Goal: Find specific page/section

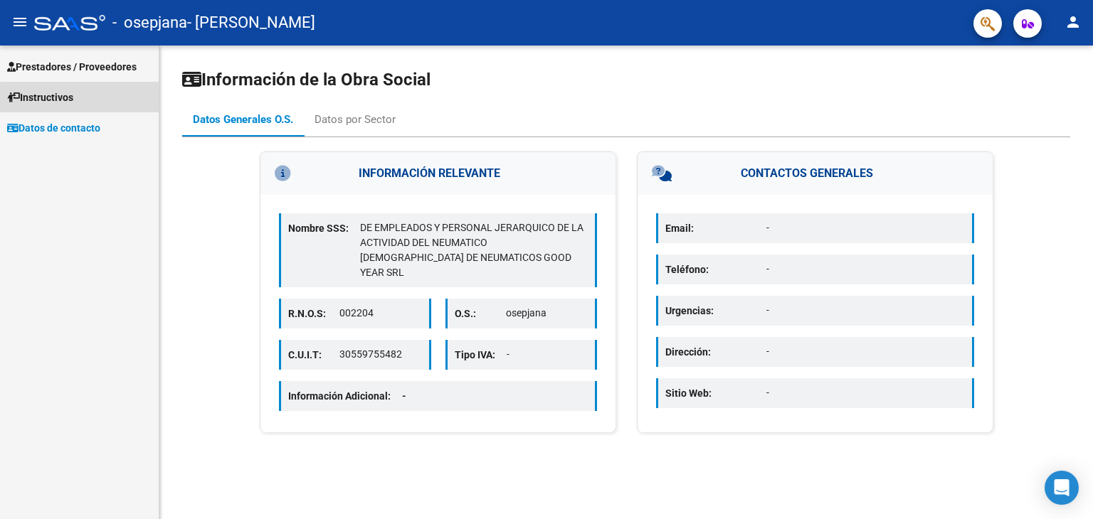
click at [88, 102] on link "Instructivos" at bounding box center [79, 97] width 159 height 31
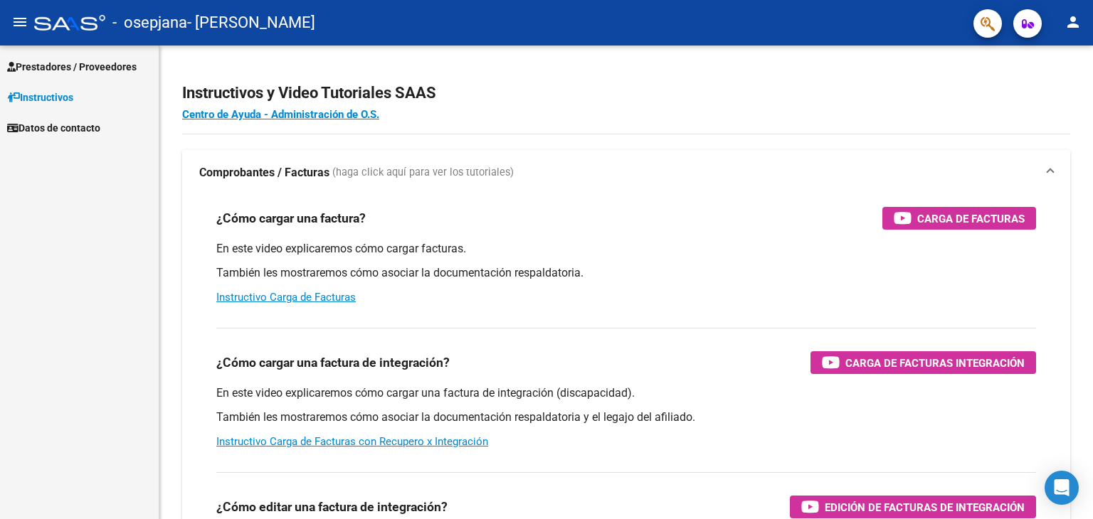
click at [88, 69] on span "Prestadores / Proveedores" at bounding box center [71, 67] width 129 height 16
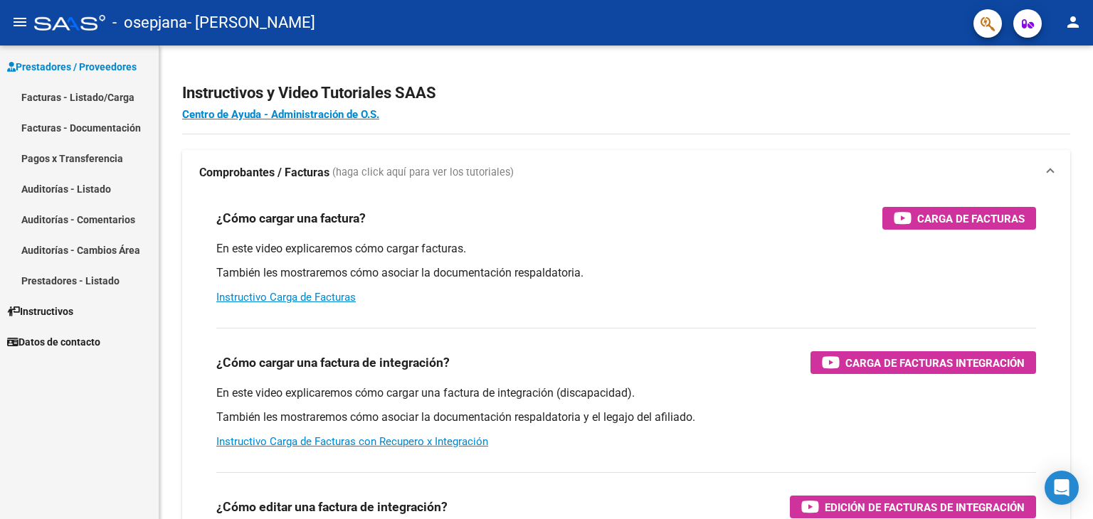
click at [97, 100] on link "Facturas - Listado/Carga" at bounding box center [79, 97] width 159 height 31
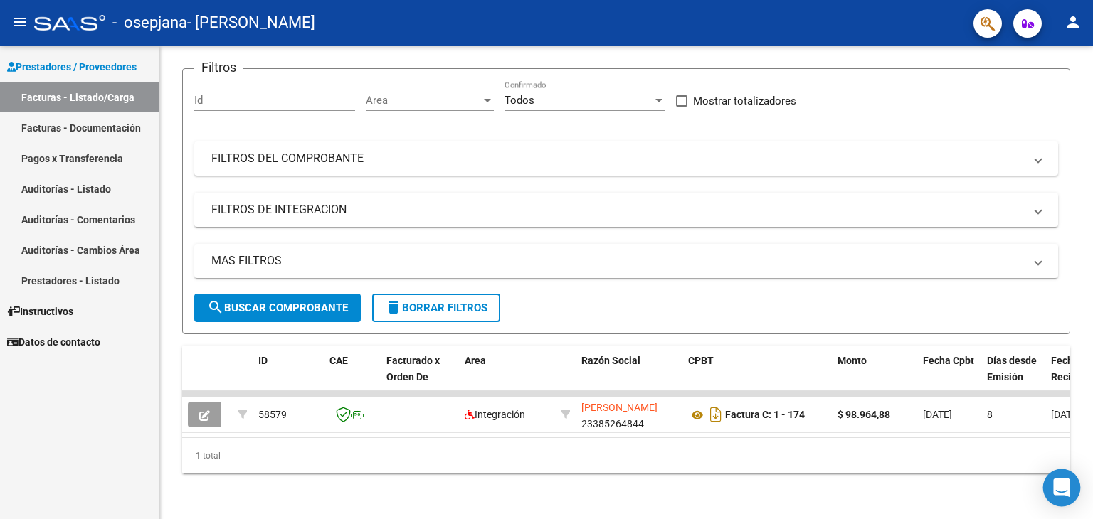
click at [1058, 485] on icon "Open Intercom Messenger" at bounding box center [1061, 488] width 16 height 18
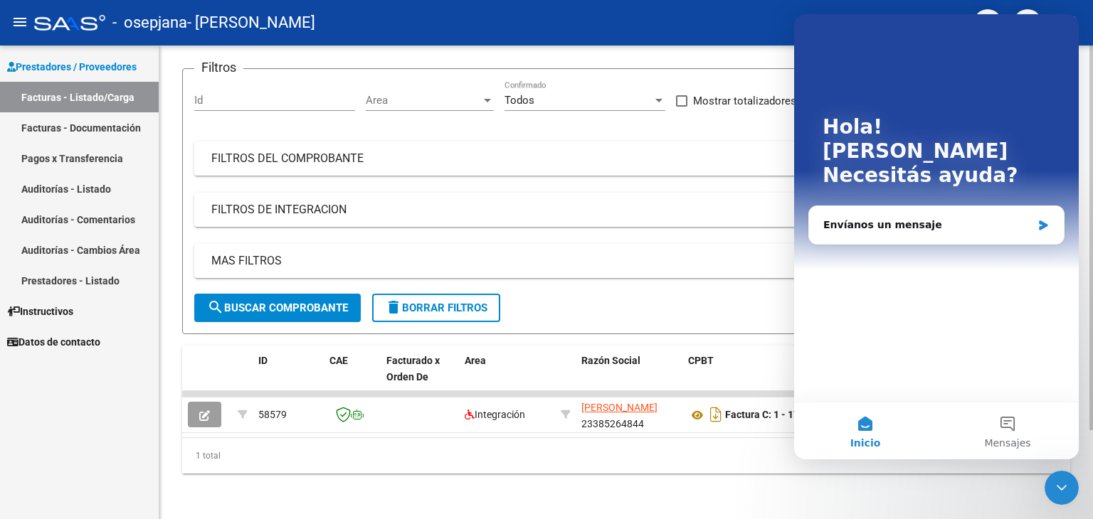
click at [908, 487] on div "Video tutorial PRESTADORES -> Listado de CPBTs Emitidos por Prestadores / Prove…" at bounding box center [625, 232] width 933 height 574
click at [656, 294] on form "Filtros Id Area Area Todos Confirmado Mostrar totalizadores FILTROS DEL COMPROB…" at bounding box center [626, 201] width 888 height 266
click at [721, 499] on div "Video tutorial PRESTADORES -> Listado de CPBTs Emitidos por Prestadores / Prove…" at bounding box center [625, 232] width 933 height 574
